Goal: Transaction & Acquisition: Purchase product/service

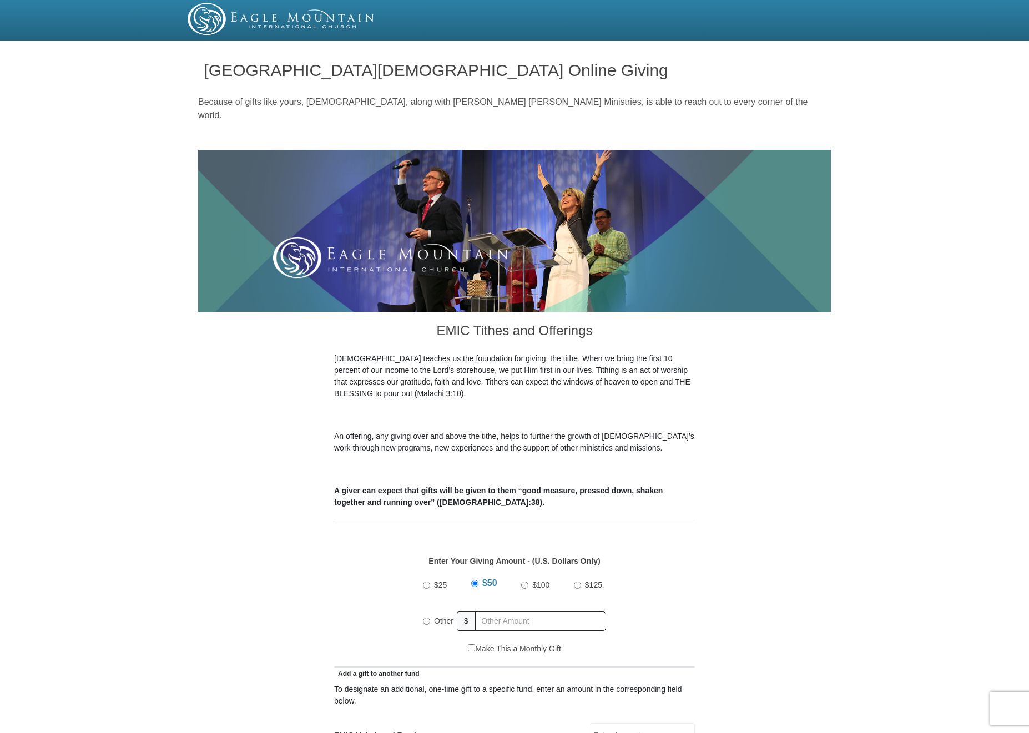
click at [427, 618] on input "Other" at bounding box center [426, 621] width 7 height 7
radio input "true"
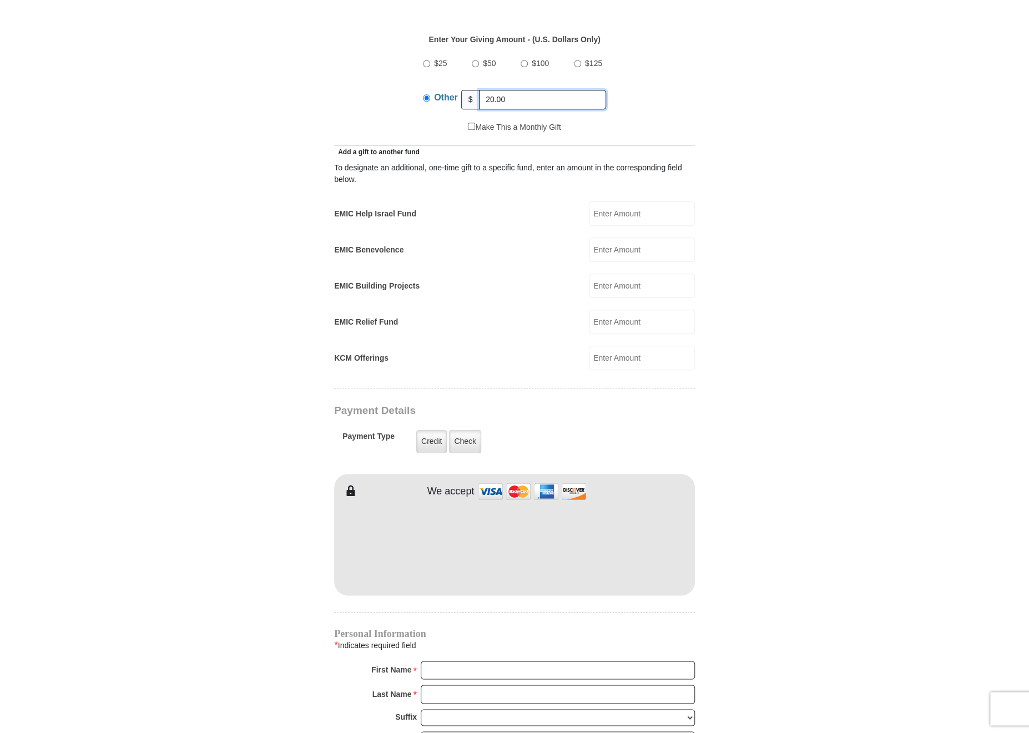
scroll to position [528, 0]
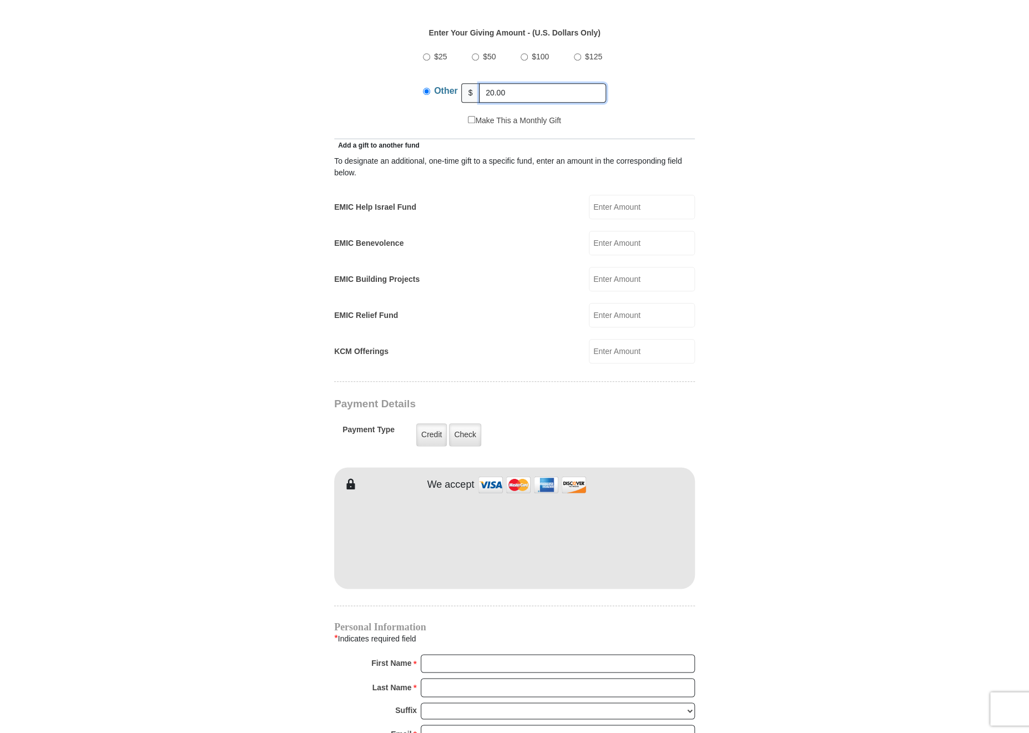
type input "20.00"
click at [596, 195] on input "EMIC Help Israel Fund" at bounding box center [642, 207] width 106 height 24
drag, startPoint x: 600, startPoint y: 193, endPoint x: 594, endPoint y: 193, distance: 6.1
click at [594, 195] on input "20.00" at bounding box center [642, 207] width 106 height 24
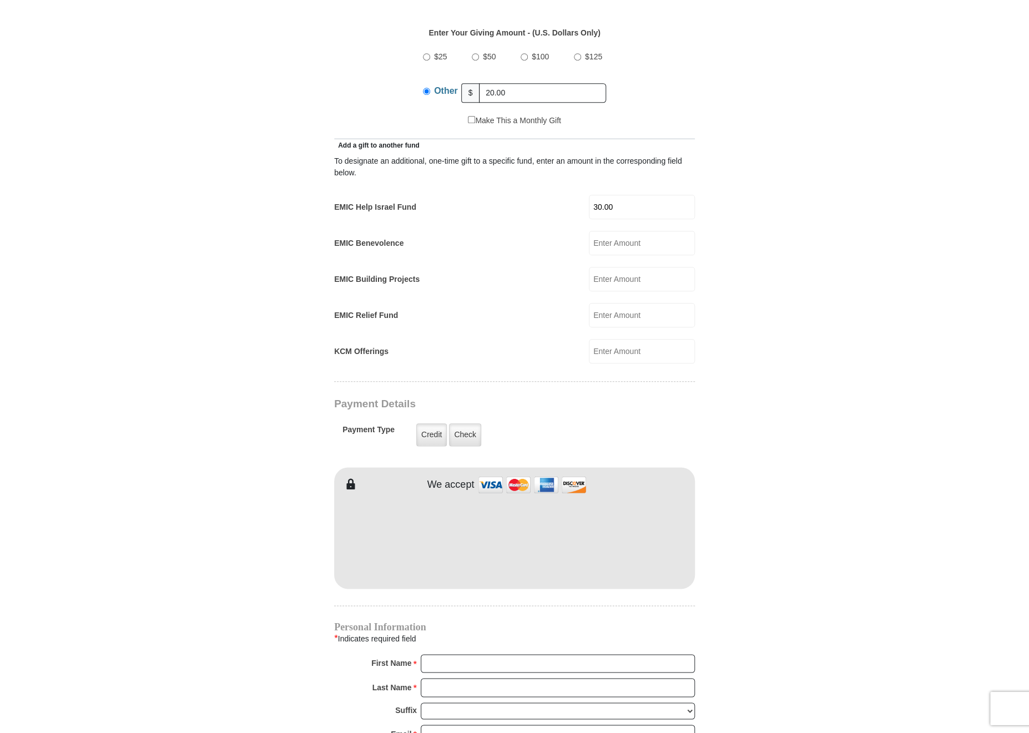
type input "30.00"
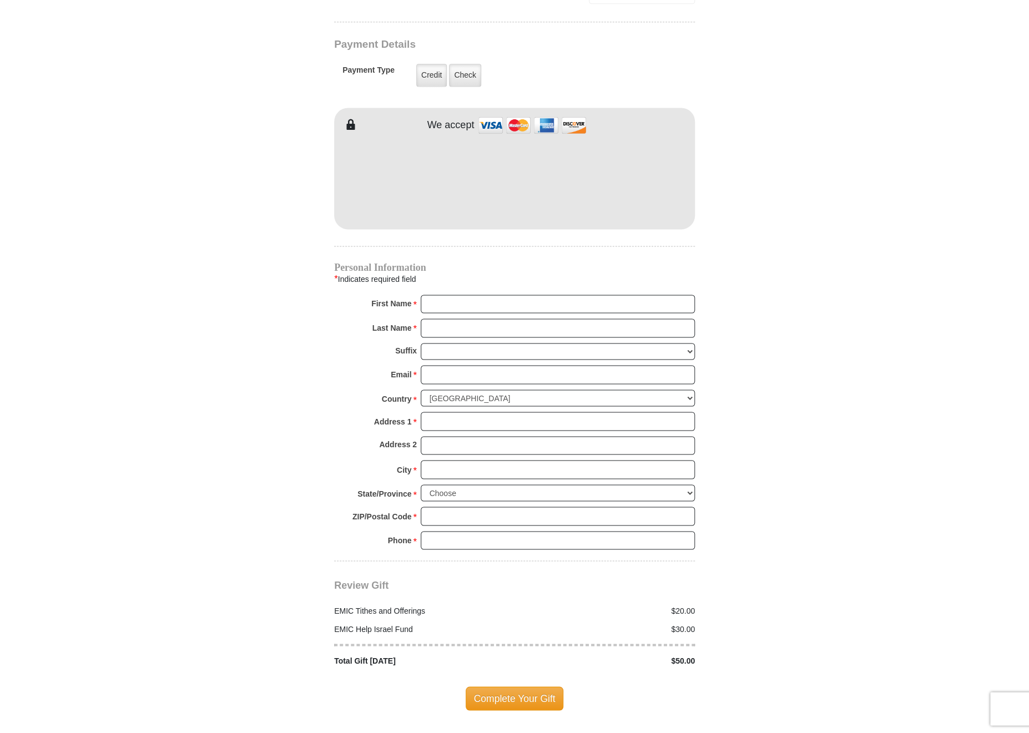
scroll to position [893, 0]
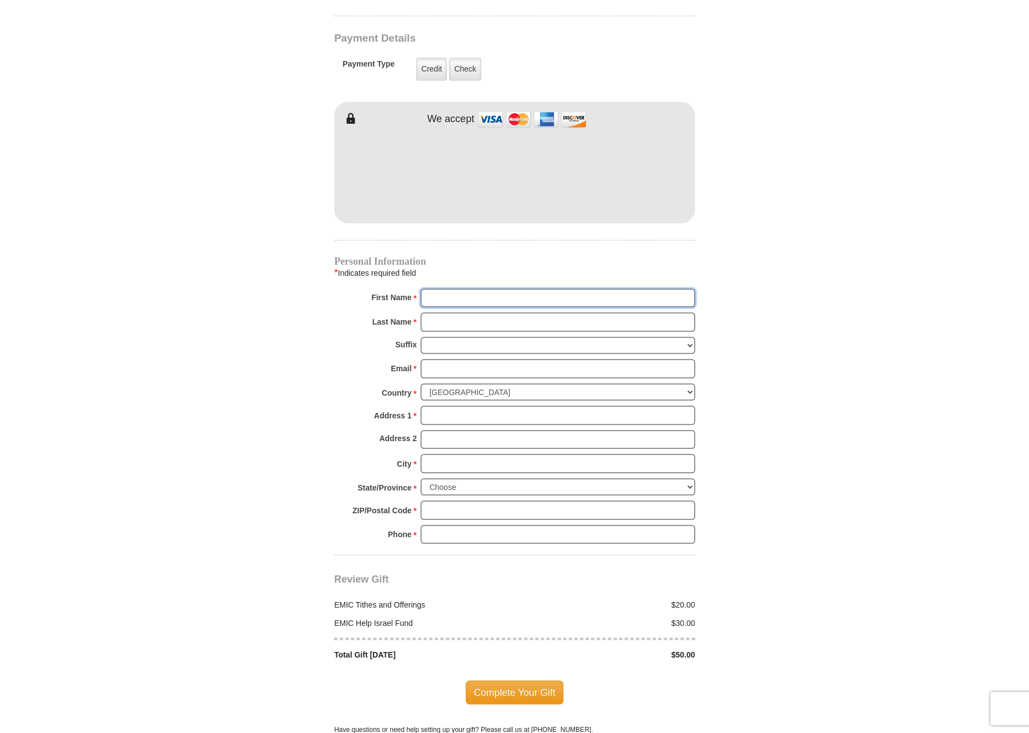
click at [592, 289] on input "First Name *" at bounding box center [558, 298] width 274 height 19
type input "W"
type input "P. O. Box 144"
type input "[PERSON_NAME] & M."
type input "Carr"
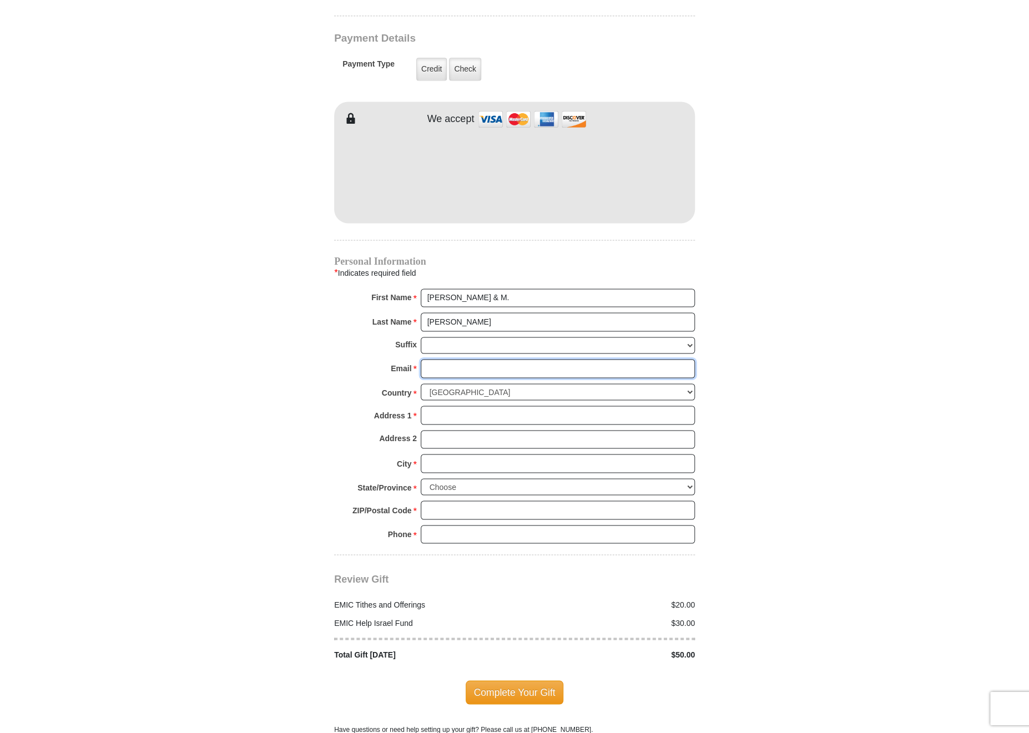
type input "rhema2patricia@sbcglobal.net"
type input "P. O. Box 144"
type input "Walter & M. PATRICIA"
click at [461, 406] on input "Address 1 *" at bounding box center [558, 415] width 274 height 19
type input "P. O. Box 1443"
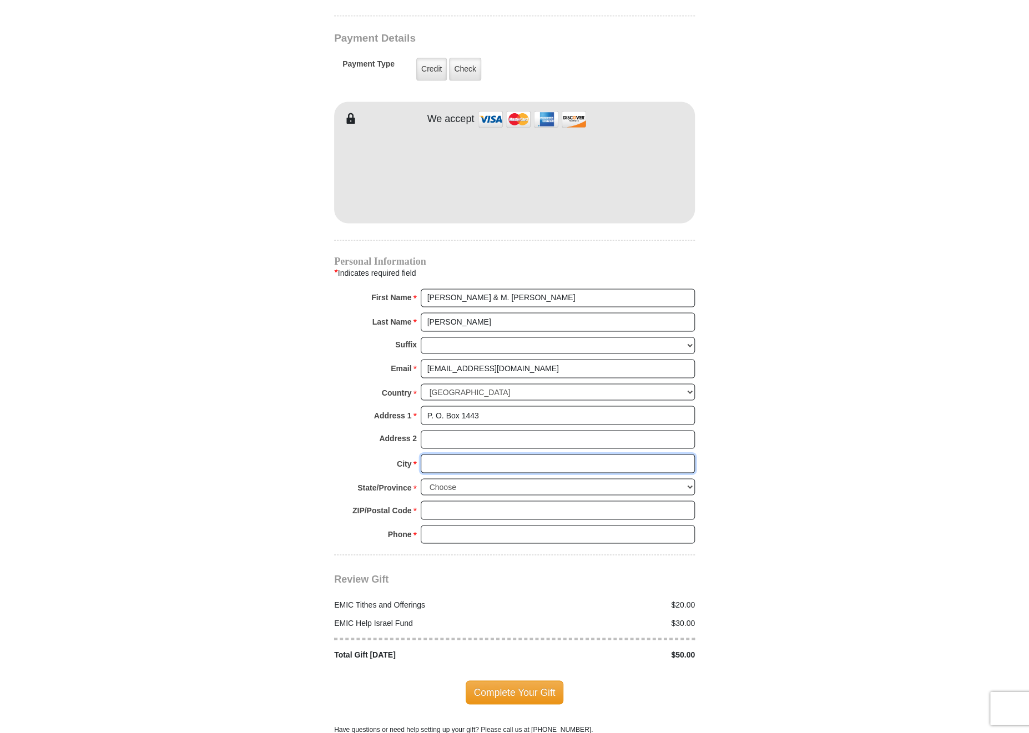
type input "Chula Vista"
select select "CA"
type input "91912"
type input "6196919155"
click at [534, 681] on span "Complete Your Gift" at bounding box center [515, 692] width 98 height 23
